Goal: Task Accomplishment & Management: Manage account settings

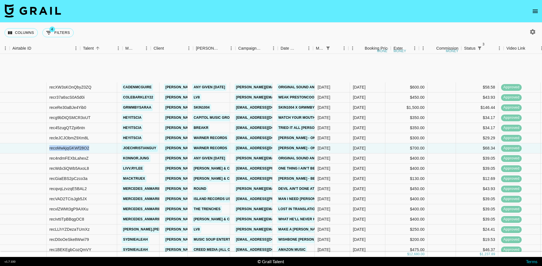
scroll to position [58, 37]
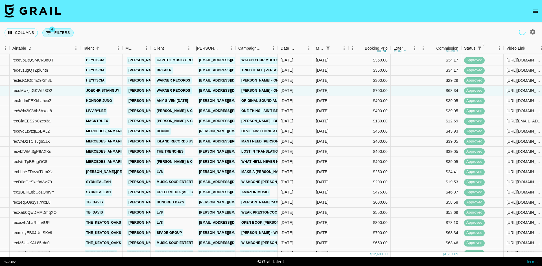
click at [63, 28] on div "Columns 4 Filters + Booking" at bounding box center [40, 33] width 71 height 20
click at [61, 37] on button "4 Filters" at bounding box center [57, 32] width 31 height 9
select select "status"
select select "not"
select select "cancelled"
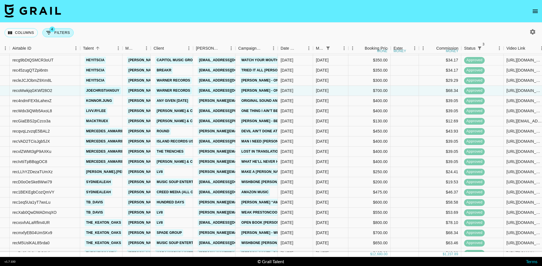
select select "status"
select select "not"
select select "declined"
select select "status"
select select "approved"
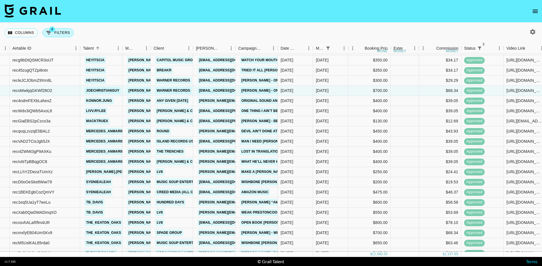
select select "monthDue2"
select select "[DATE]"
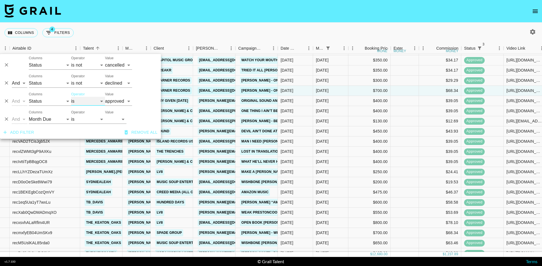
select select "not"
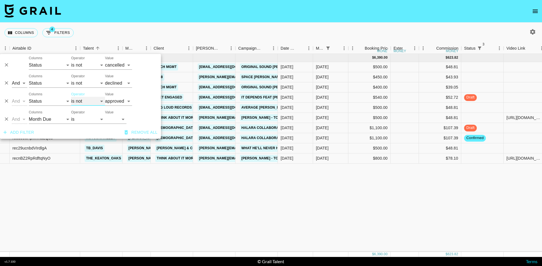
scroll to position [0, 37]
click at [125, 32] on div "Columns 4 Filters + Booking" at bounding box center [271, 33] width 542 height 20
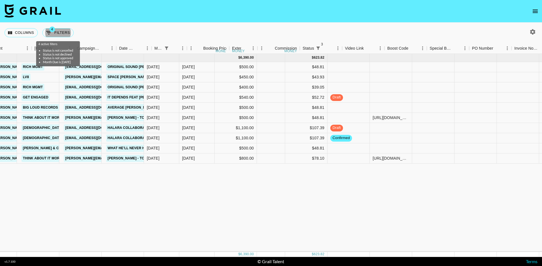
scroll to position [0, 211]
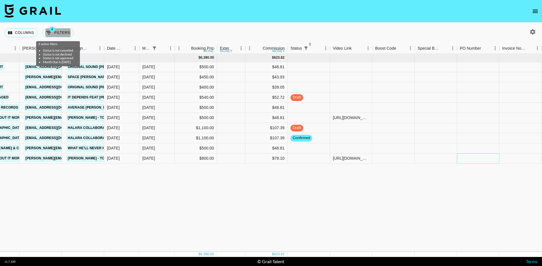
click at [468, 162] on div at bounding box center [478, 159] width 42 height 10
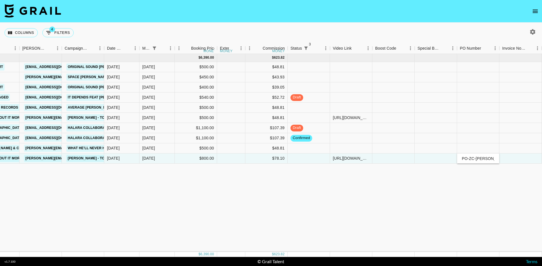
type input "PO-ZC-[PERSON_NAME]-Tough Guy-ACE-2646"
click at [523, 157] on div at bounding box center [520, 159] width 42 height 10
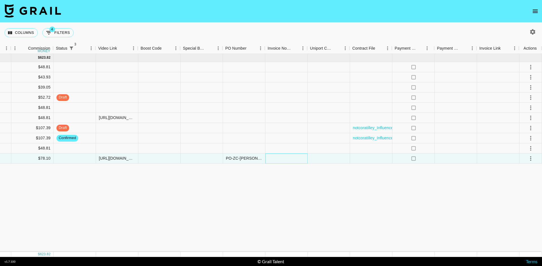
scroll to position [0, 445]
click at [532, 159] on icon "select merge strategy" at bounding box center [530, 158] width 7 height 7
click at [519, 211] on div "Approve" at bounding box center [518, 211] width 17 height 7
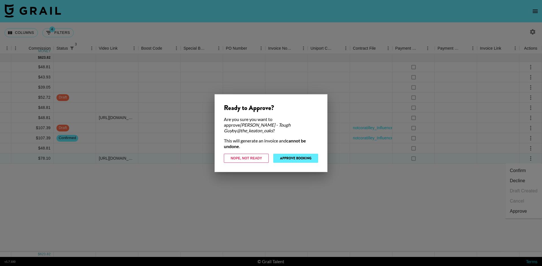
click at [303, 156] on button "Approve Booking" at bounding box center [295, 158] width 45 height 9
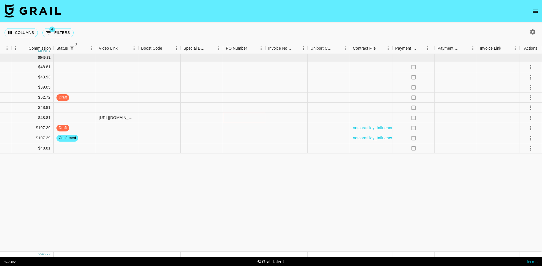
click at [244, 113] on div at bounding box center [244, 118] width 42 height 10
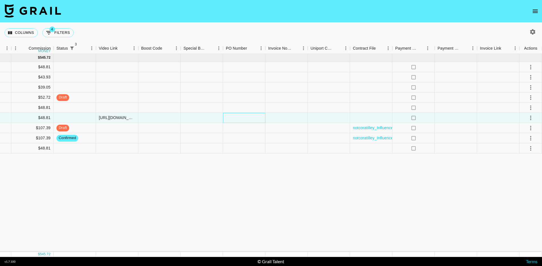
click at [244, 113] on div at bounding box center [244, 118] width 42 height 10
type input "PO-ZC-[PERSON_NAME]-Tough Guy-ACE-2647"
click at [288, 116] on div at bounding box center [286, 118] width 42 height 10
click at [533, 117] on icon "select merge strategy" at bounding box center [530, 118] width 7 height 7
click at [515, 171] on div "Approve" at bounding box center [518, 170] width 17 height 7
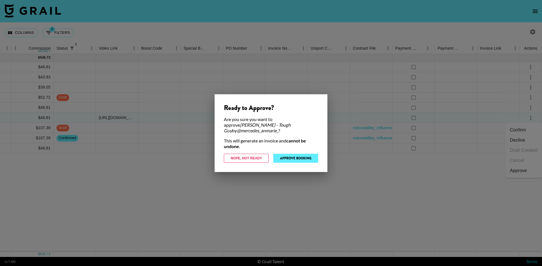
click at [292, 157] on button "Approve Booking" at bounding box center [295, 158] width 45 height 9
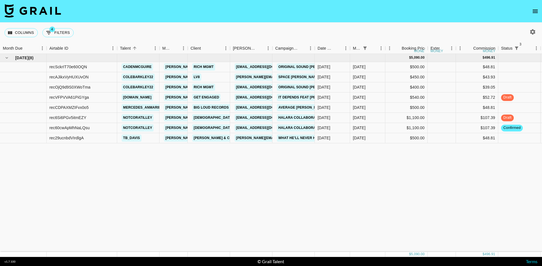
scroll to position [0, 0]
